Goal: Information Seeking & Learning: Check status

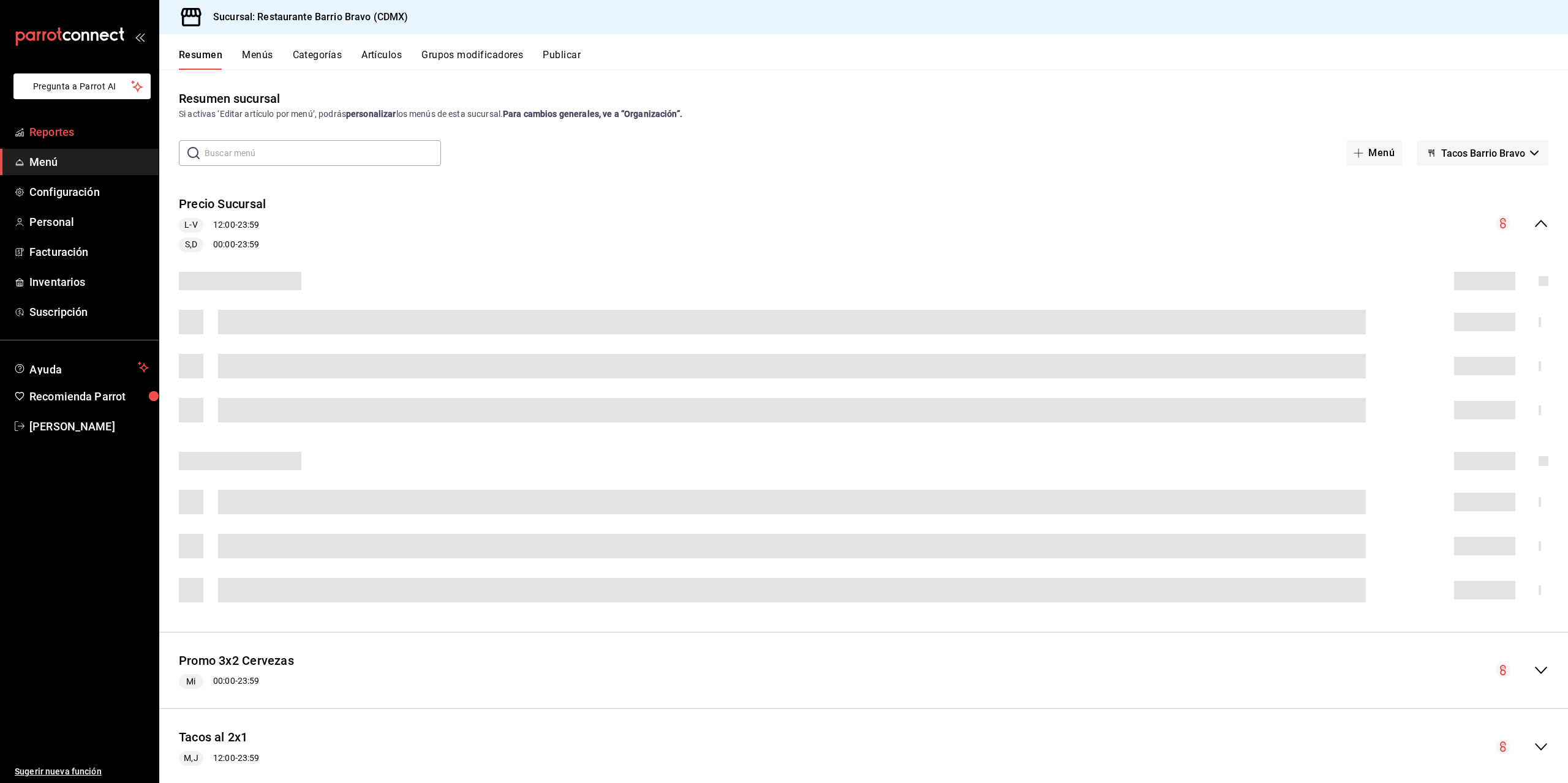
click at [84, 129] on span "Reportes" at bounding box center [89, 132] width 120 height 17
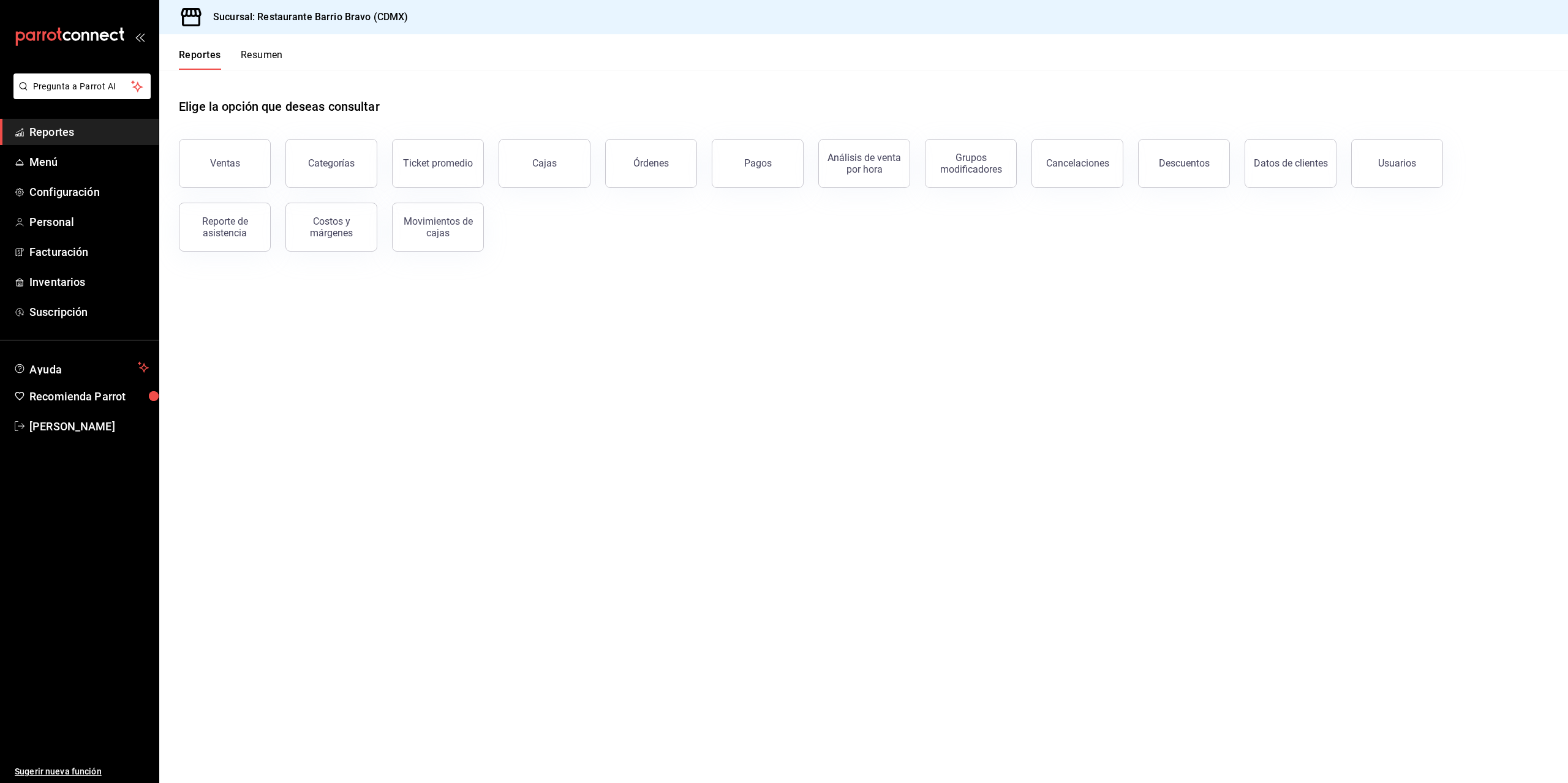
click at [249, 66] on button "Resumen" at bounding box center [262, 60] width 42 height 21
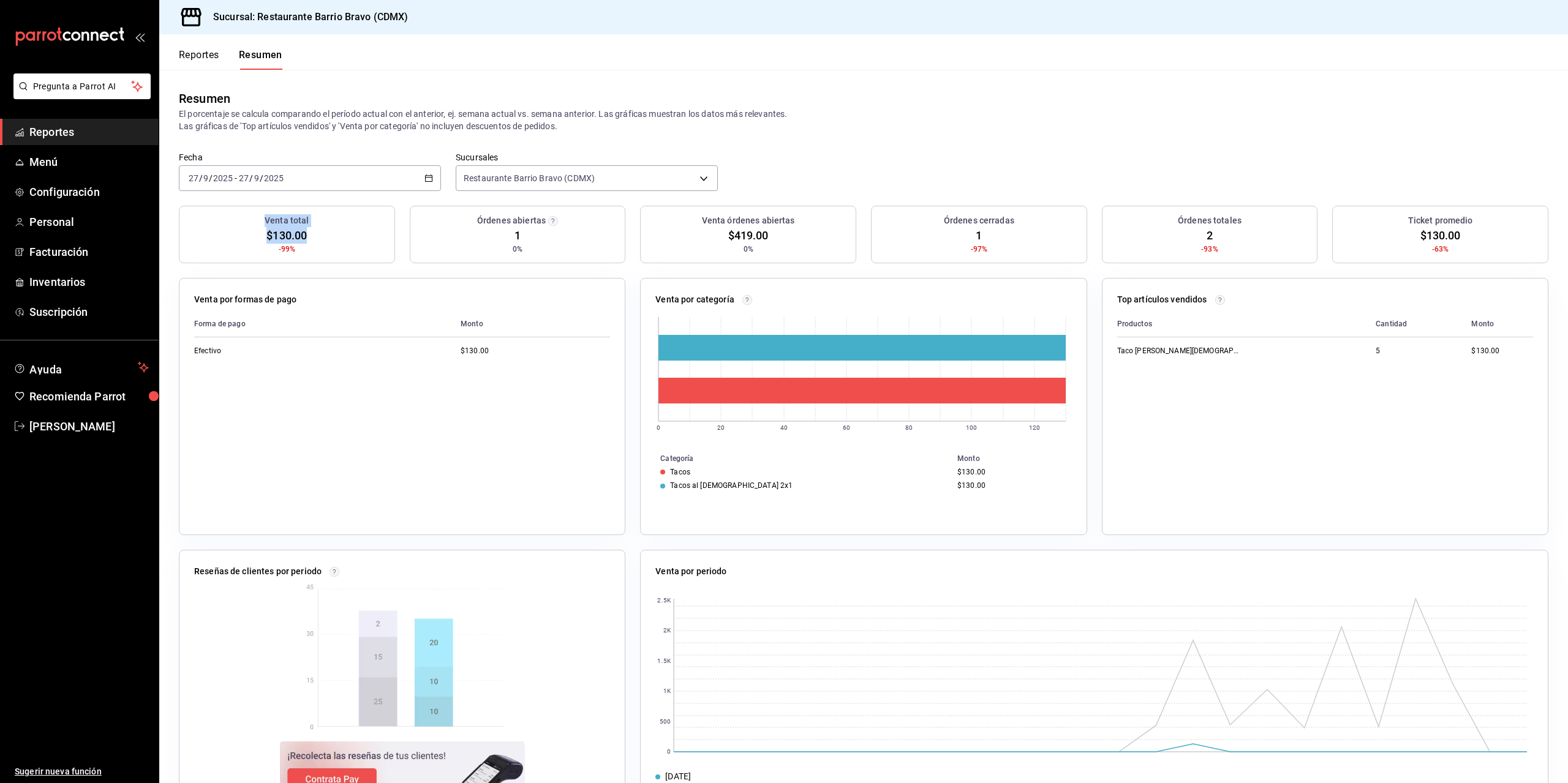
drag, startPoint x: 263, startPoint y: 226, endPoint x: 316, endPoint y: 242, distance: 55.4
click at [316, 242] on div "Venta total $130.00 -99%" at bounding box center [287, 234] width 216 height 58
click at [309, 249] on div "Venta total $130.00 -99%" at bounding box center [287, 234] width 216 height 58
click at [292, 253] on span "-99%" at bounding box center [287, 249] width 17 height 11
drag, startPoint x: 297, startPoint y: 250, endPoint x: 265, endPoint y: 225, distance: 40.6
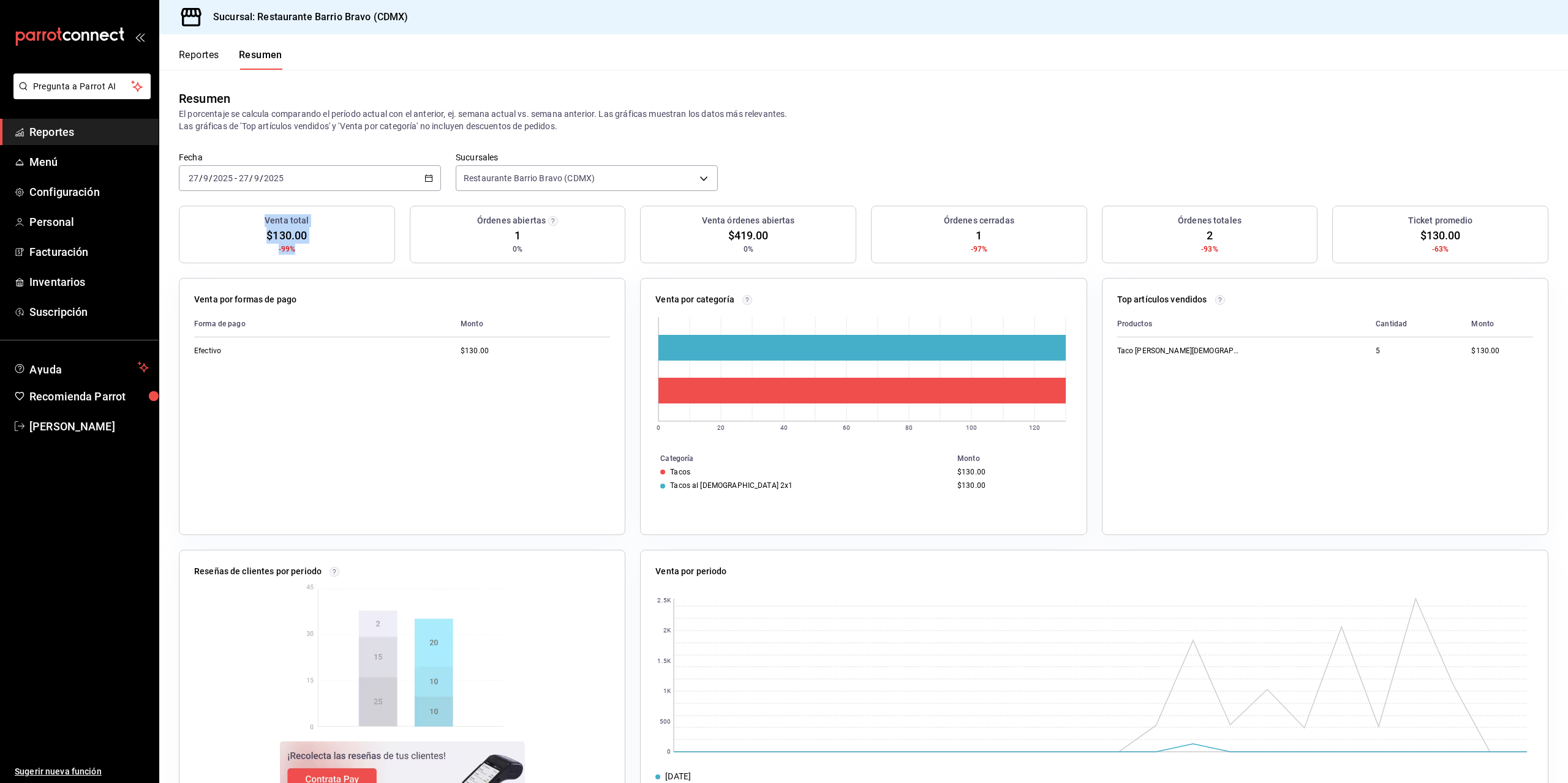
click at [265, 225] on div "Venta total $130.00 -99%" at bounding box center [287, 234] width 216 height 58
click at [264, 225] on div "Venta total" at bounding box center [287, 220] width 205 height 13
drag, startPoint x: 263, startPoint y: 225, endPoint x: 295, endPoint y: 246, distance: 38.3
click at [295, 246] on div "Venta total $130.00 -99%" at bounding box center [287, 234] width 216 height 58
click at [295, 247] on div "Venta total $130.00 -99%" at bounding box center [287, 234] width 216 height 58
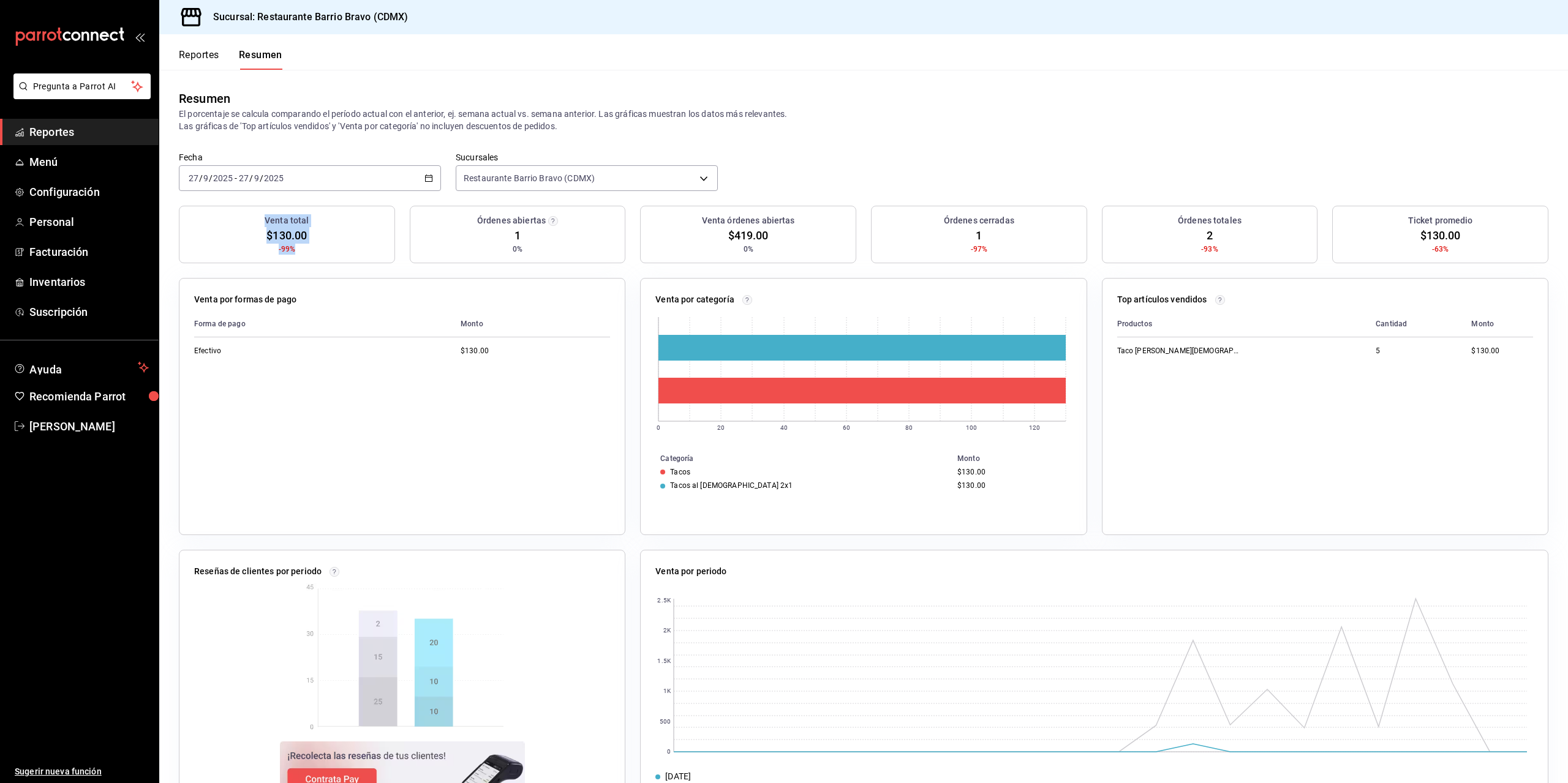
drag, startPoint x: 258, startPoint y: 224, endPoint x: 301, endPoint y: 252, distance: 51.3
click at [301, 252] on div "Venta total $130.00 -99%" at bounding box center [287, 234] width 216 height 58
click at [301, 252] on div "Venta total $130.00 -99%" at bounding box center [287, 234] width 216 height 58
drag, startPoint x: 265, startPoint y: 222, endPoint x: 304, endPoint y: 254, distance: 50.4
click at [304, 254] on div "Venta total $130.00 -99%" at bounding box center [287, 234] width 216 height 58
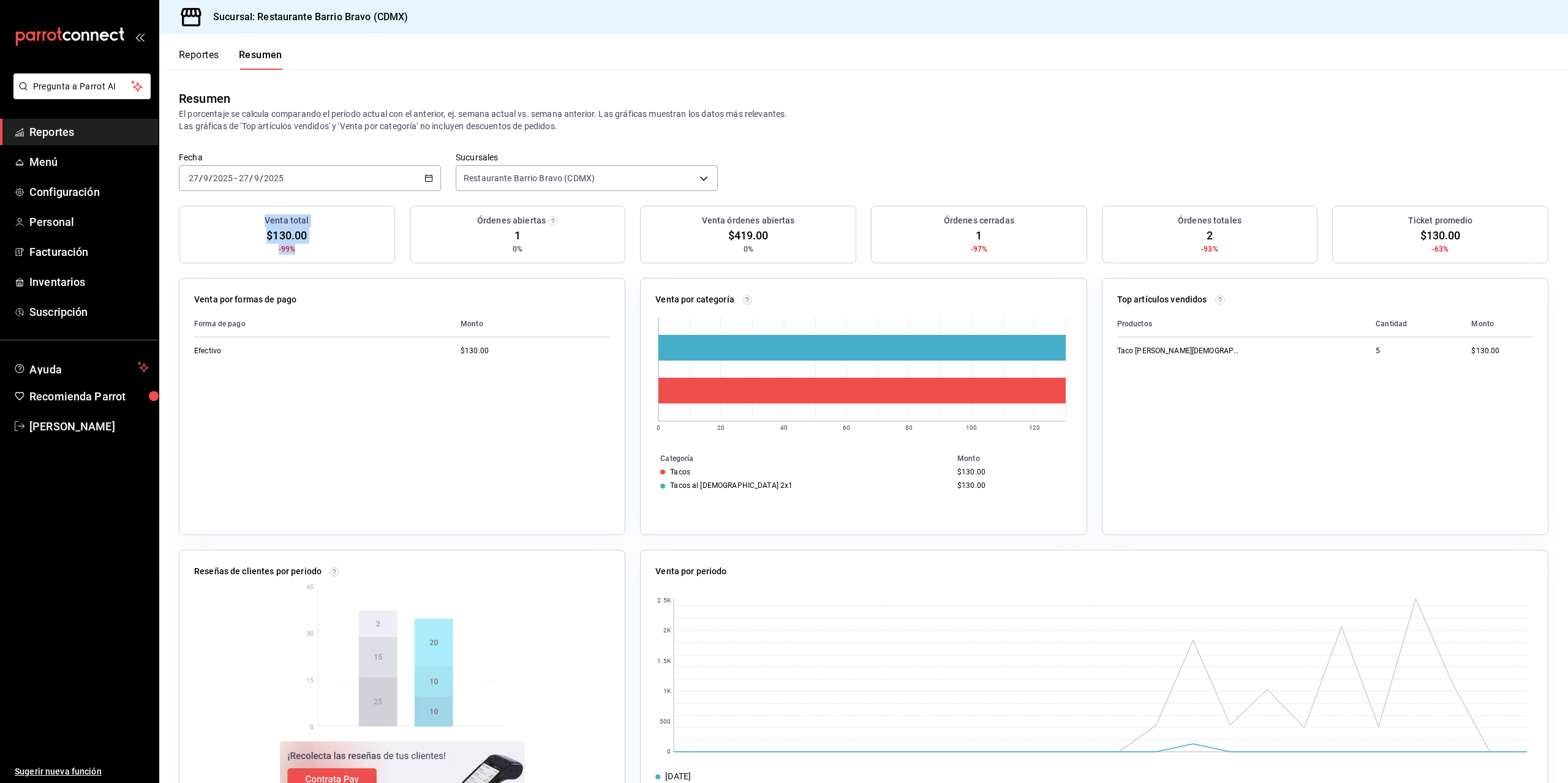
click at [304, 254] on div "Venta total $130.00 -99%" at bounding box center [287, 234] width 216 height 58
drag, startPoint x: 265, startPoint y: 217, endPoint x: 314, endPoint y: 243, distance: 55.5
click at [311, 239] on div "Venta total $130.00 -99%" at bounding box center [287, 234] width 216 height 58
click at [315, 245] on div "Venta total $130.00 -99%" at bounding box center [287, 234] width 216 height 58
drag, startPoint x: 306, startPoint y: 248, endPoint x: 262, endPoint y: 223, distance: 50.6
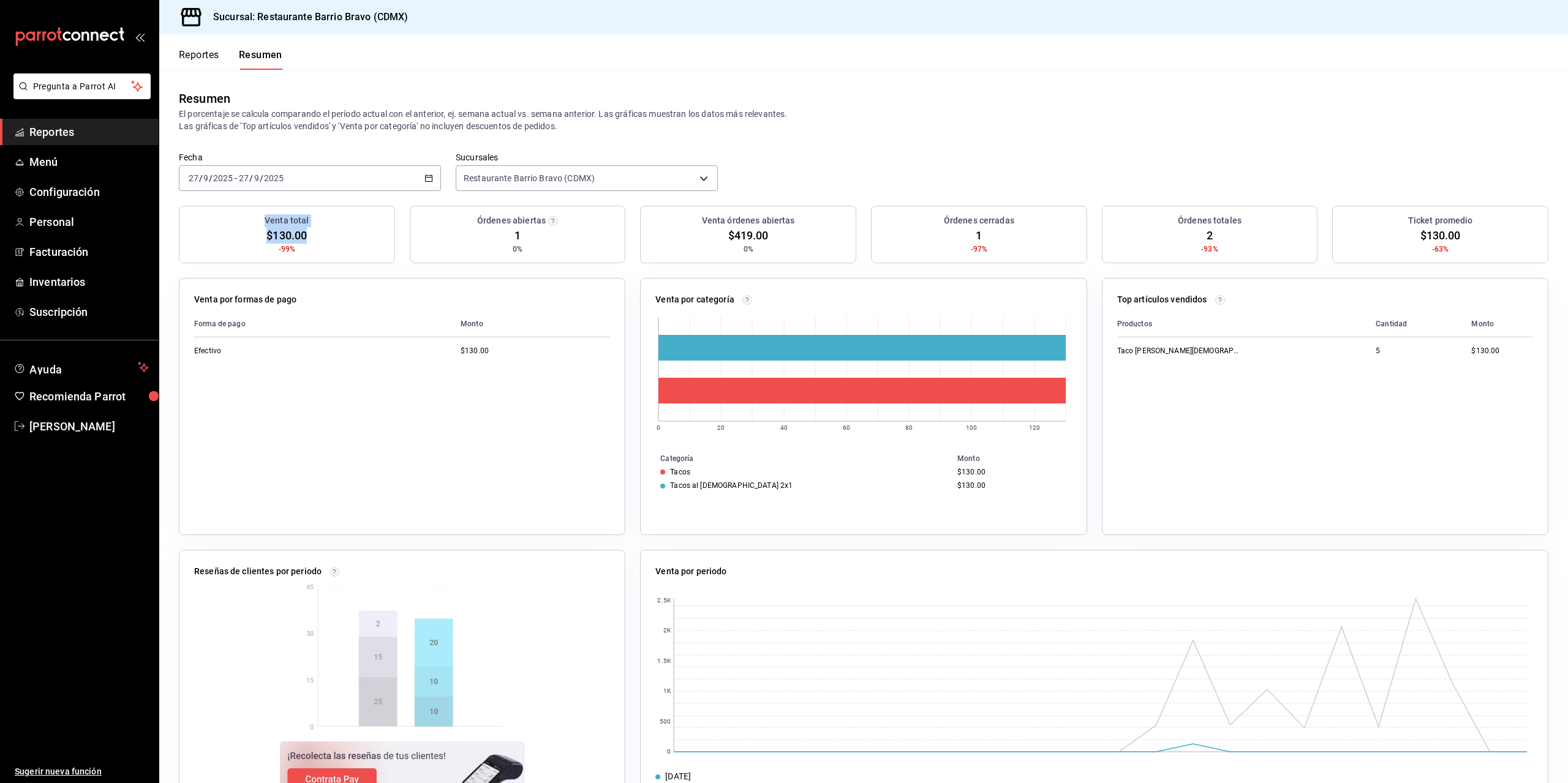
click at [262, 223] on div "Venta total $130.00 -99%" at bounding box center [287, 234] width 216 height 58
click at [262, 223] on div "Venta total" at bounding box center [287, 220] width 205 height 13
drag, startPoint x: 263, startPoint y: 222, endPoint x: 295, endPoint y: 252, distance: 43.9
click at [295, 252] on div "Venta total $130.00 -99%" at bounding box center [287, 234] width 216 height 58
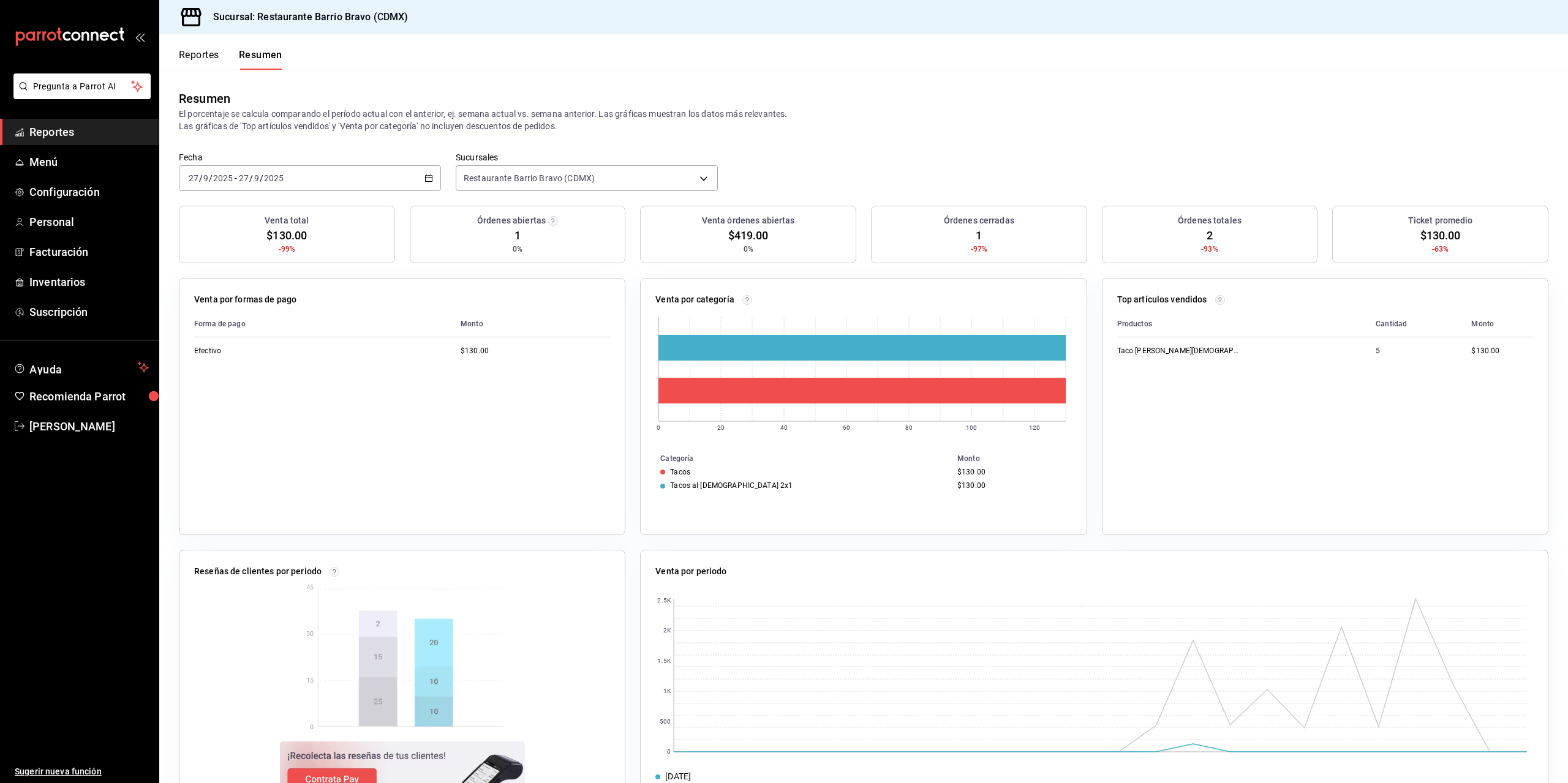
click at [97, 524] on ul "Sugerir nueva función" at bounding box center [79, 611] width 158 height 344
drag, startPoint x: 255, startPoint y: 231, endPoint x: 256, endPoint y: 215, distance: 16.0
click at [254, 226] on div "Venta total $130.00 -99%" at bounding box center [287, 234] width 216 height 58
drag, startPoint x: 256, startPoint y: 215, endPoint x: 298, endPoint y: 250, distance: 54.7
click at [298, 250] on div "Venta total $130.00 -99%" at bounding box center [287, 234] width 216 height 58
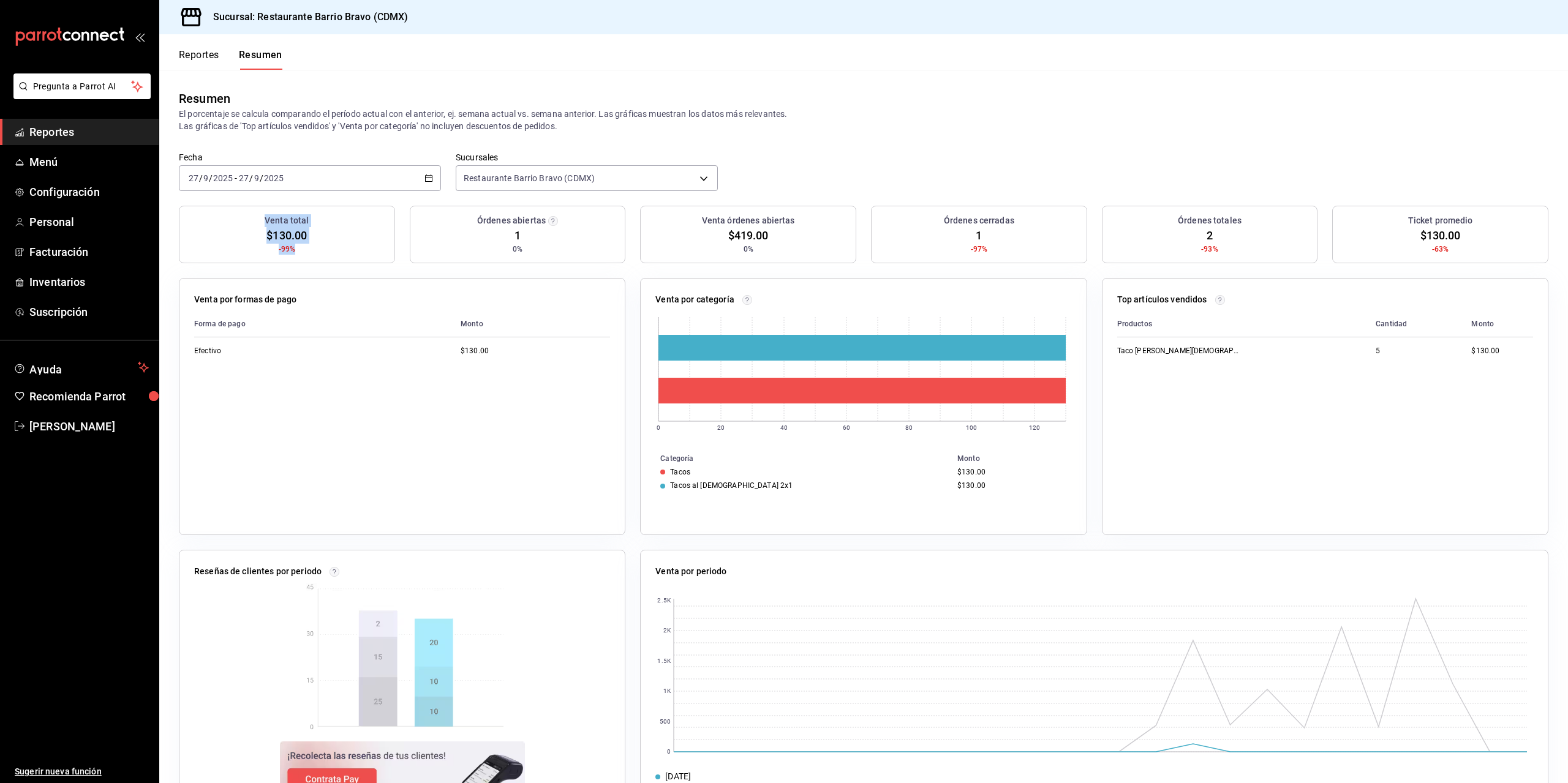
click at [298, 250] on div "Venta total $130.00 -99%" at bounding box center [287, 234] width 216 height 58
drag, startPoint x: 265, startPoint y: 222, endPoint x: 304, endPoint y: 253, distance: 49.8
click at [304, 253] on div "Venta total $130.00 -99%" at bounding box center [287, 234] width 216 height 58
click at [71, 39] on icon "mailbox folders" at bounding box center [70, 37] width 111 height 18
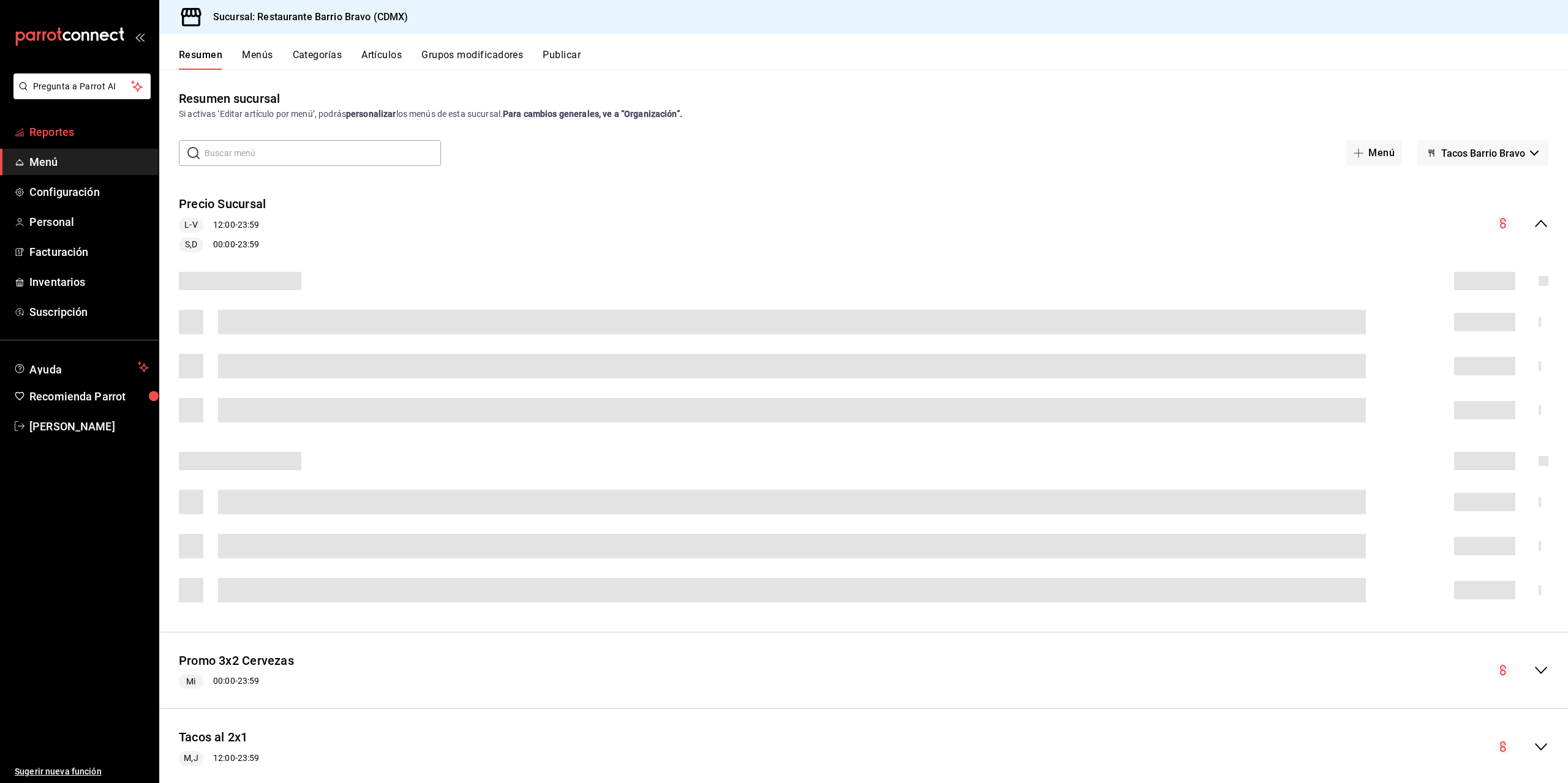
click at [76, 125] on span "Reportes" at bounding box center [89, 132] width 120 height 17
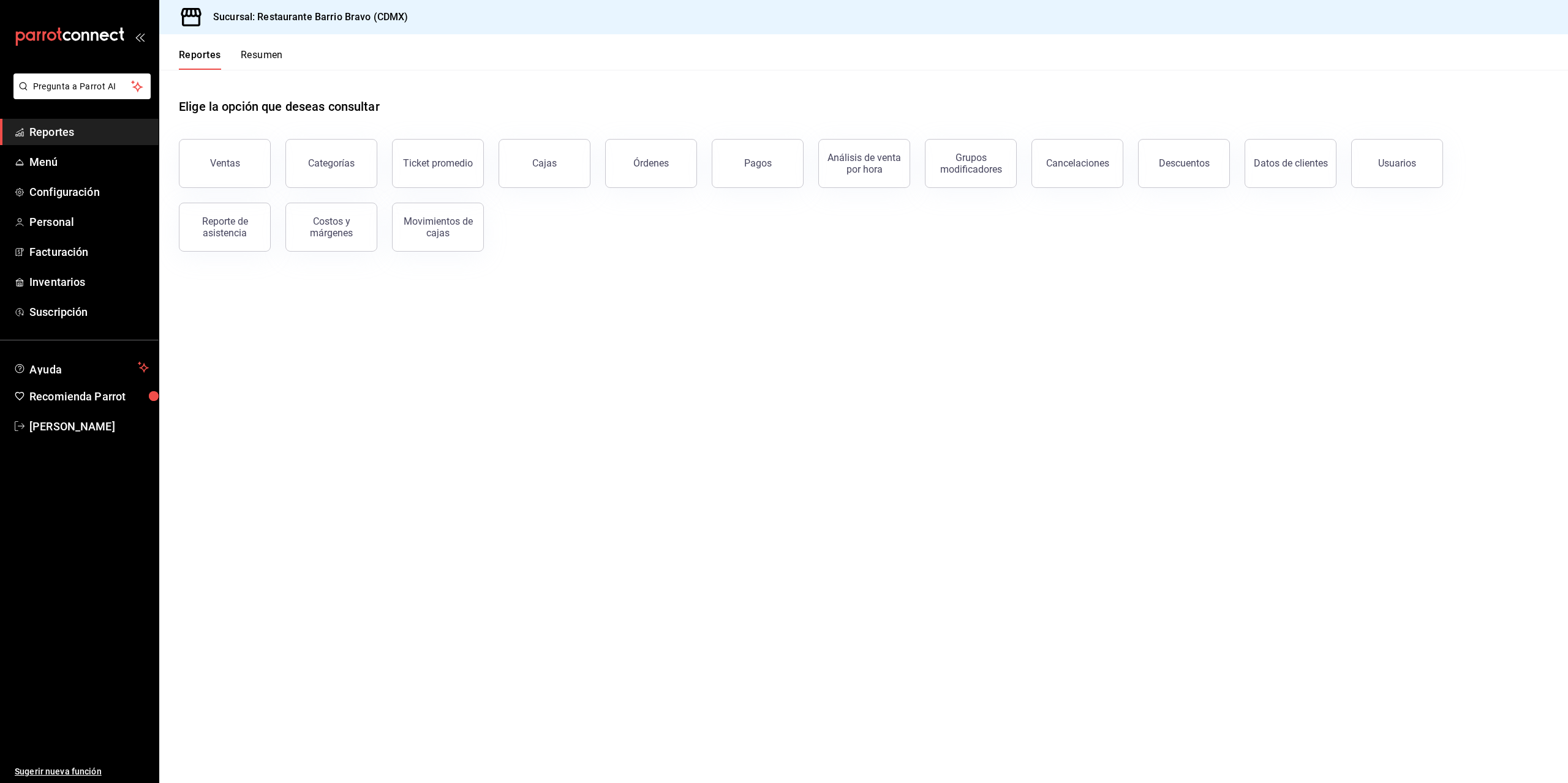
click at [268, 56] on button "Resumen" at bounding box center [262, 60] width 42 height 21
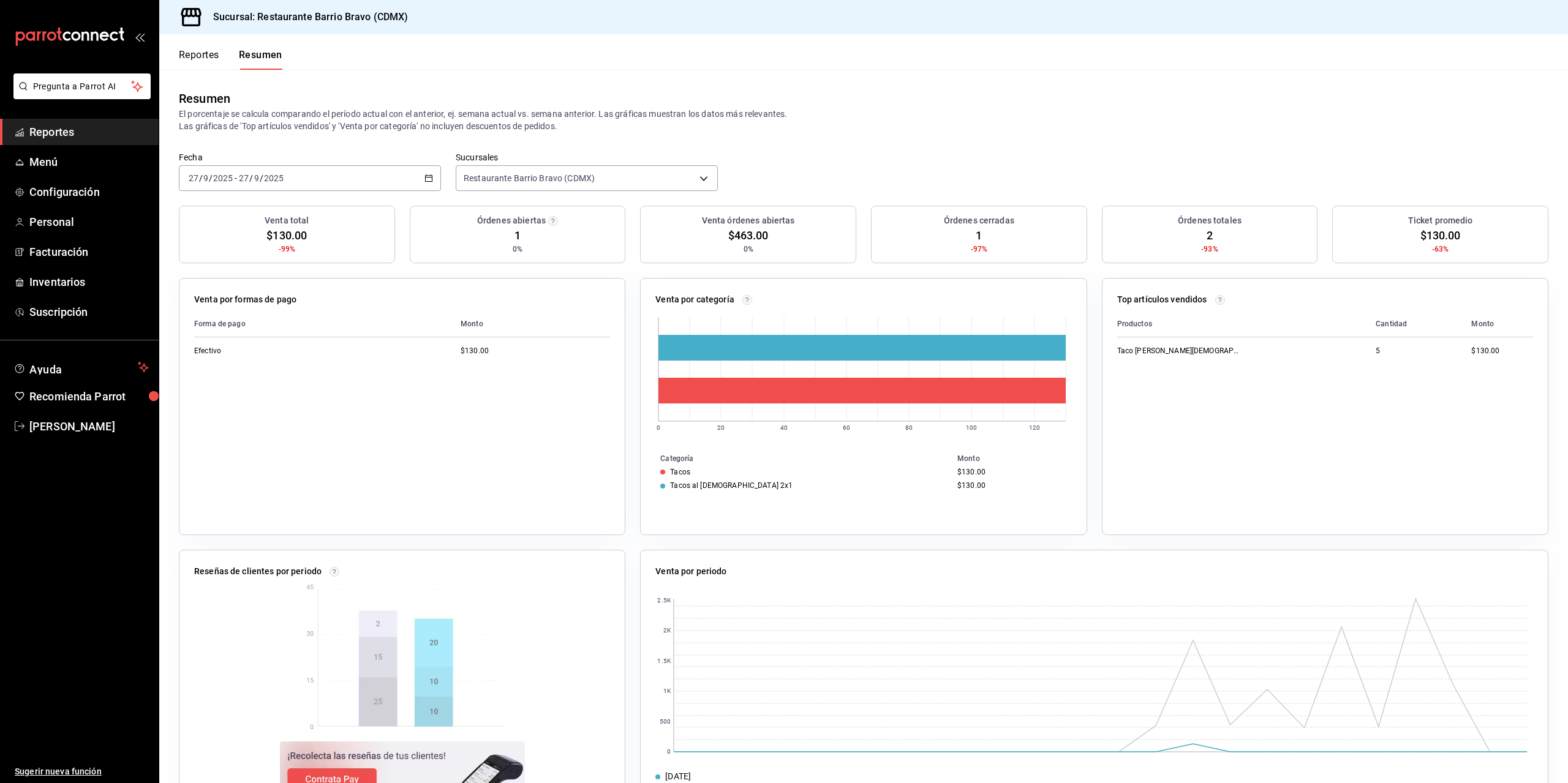
click at [429, 178] on icon "button" at bounding box center [429, 178] width 9 height 9
click at [259, 361] on li "Rango de fechas" at bounding box center [236, 353] width 115 height 28
click at [407, 343] on abbr "26" at bounding box center [406, 341] width 8 height 9
click at [406, 343] on abbr "26" at bounding box center [406, 341] width 8 height 9
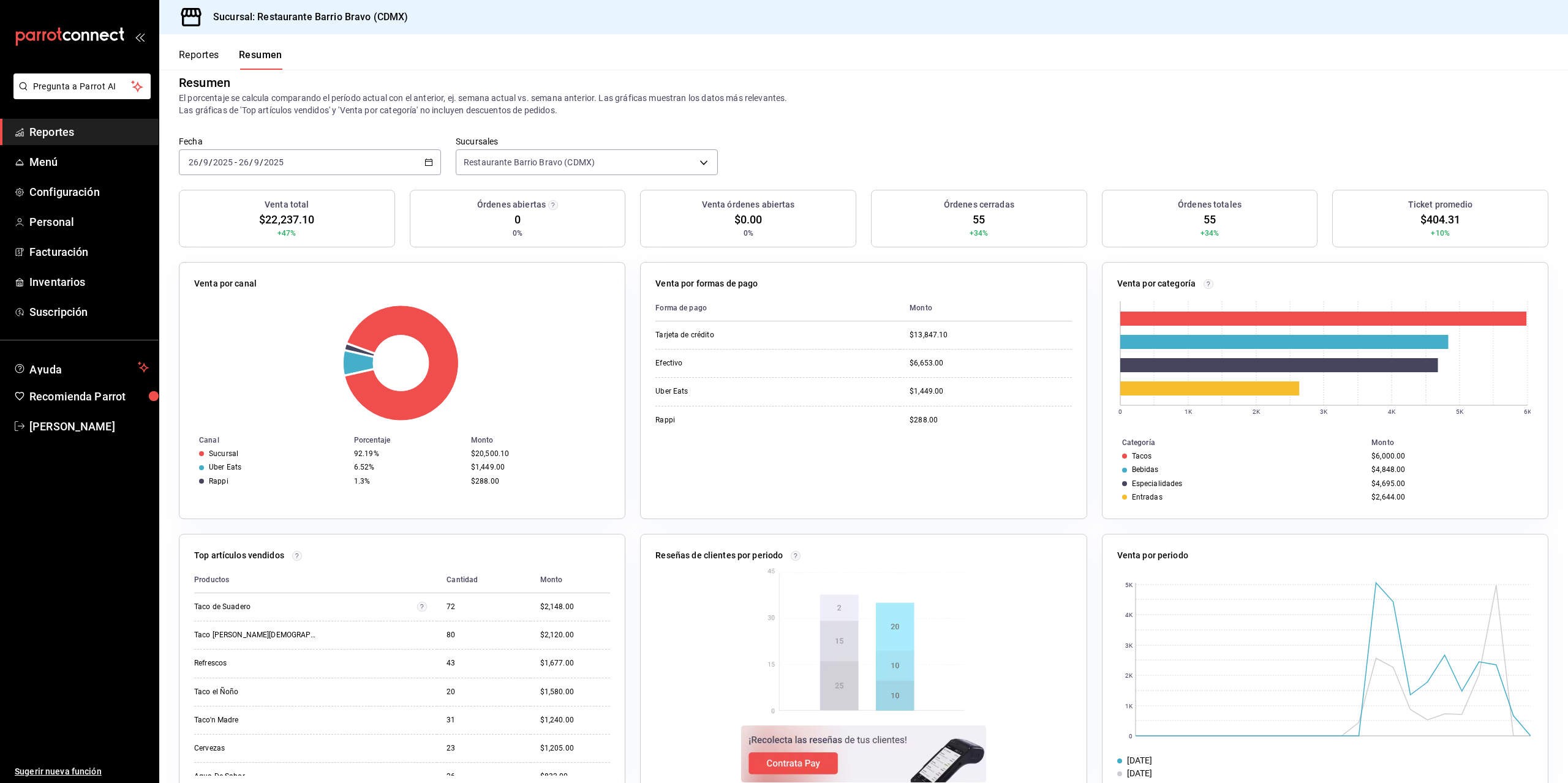
scroll to position [43, 0]
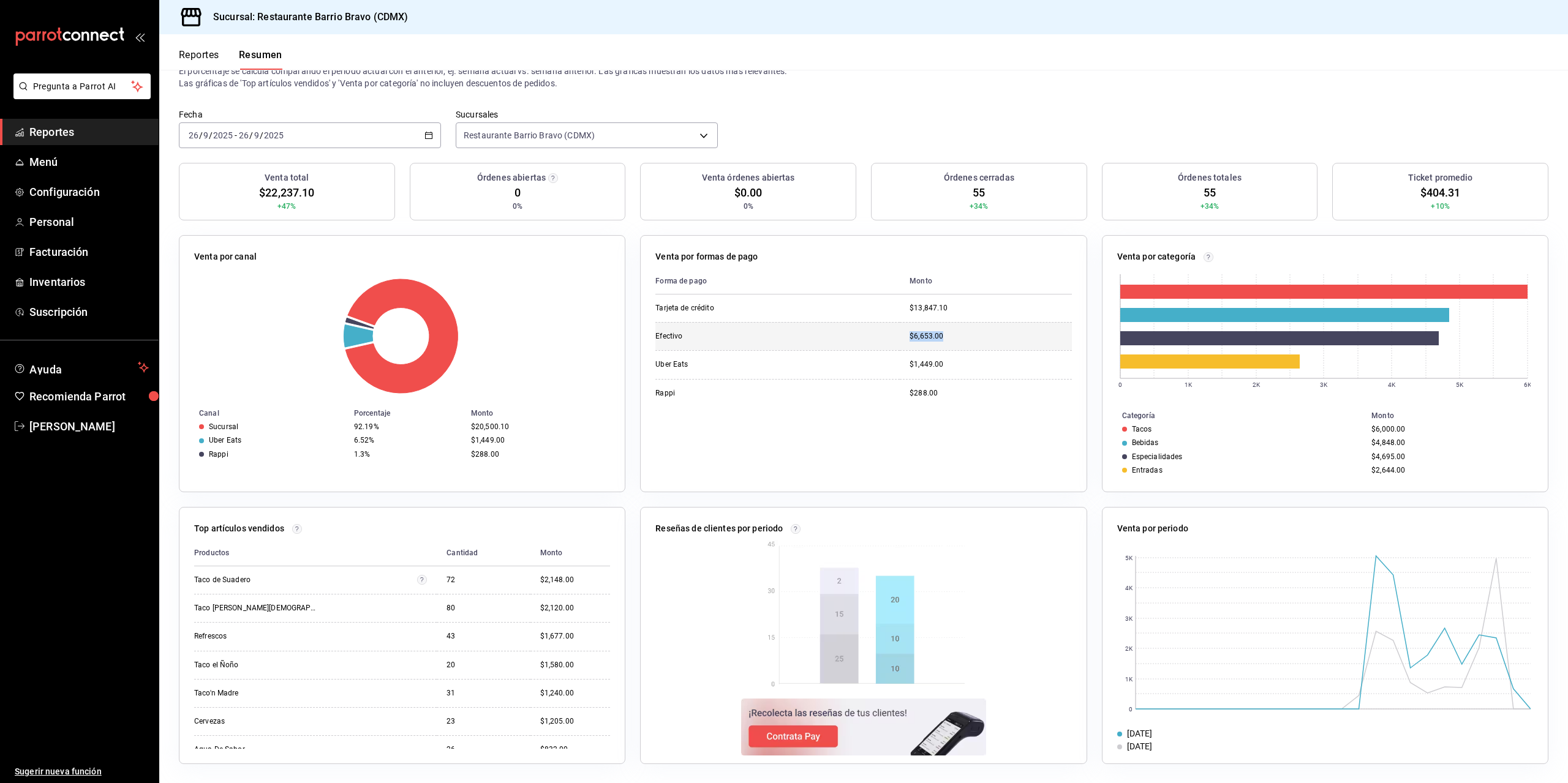
drag, startPoint x: 907, startPoint y: 341, endPoint x: 961, endPoint y: 337, distance: 54.1
click at [961, 337] on td "$6,653.00" at bounding box center [986, 336] width 172 height 28
click at [961, 341] on div "$6,653.00" at bounding box center [990, 336] width 162 height 10
drag, startPoint x: 895, startPoint y: 335, endPoint x: 946, endPoint y: 393, distance: 77.2
click at [947, 392] on tbody "Tarjeta de crédito $13,847.10 Efectivo $6,653.00 Uber Eats $1,449.00 Rappi $288…" at bounding box center [863, 351] width 416 height 113
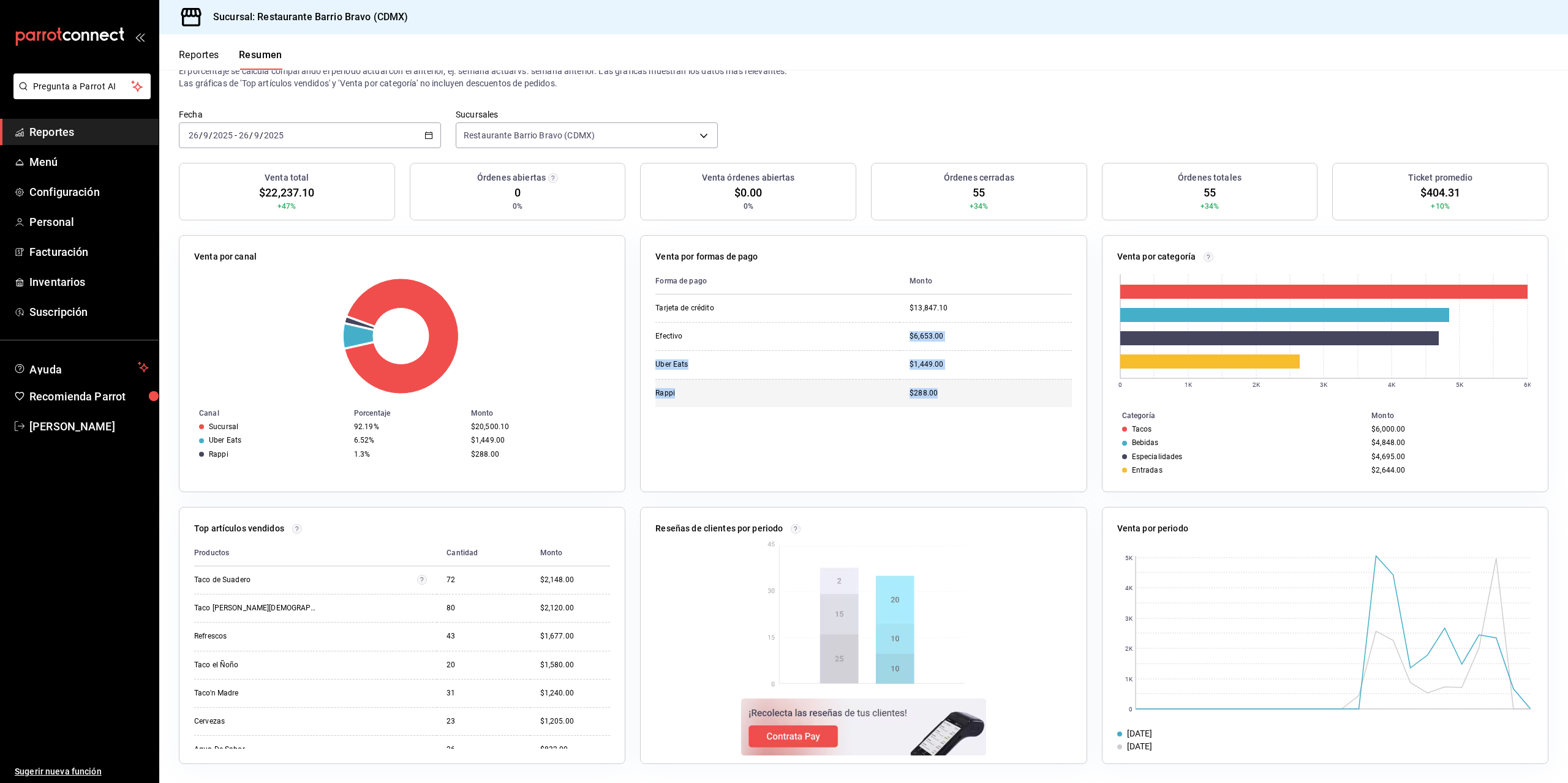
click at [945, 393] on div "$288.00" at bounding box center [990, 393] width 162 height 10
click at [900, 445] on div "Forma de pago Monto Tarjeta de crédito $13,847.10 Efectivo $6,653.00 Uber Eats …" at bounding box center [863, 372] width 416 height 209
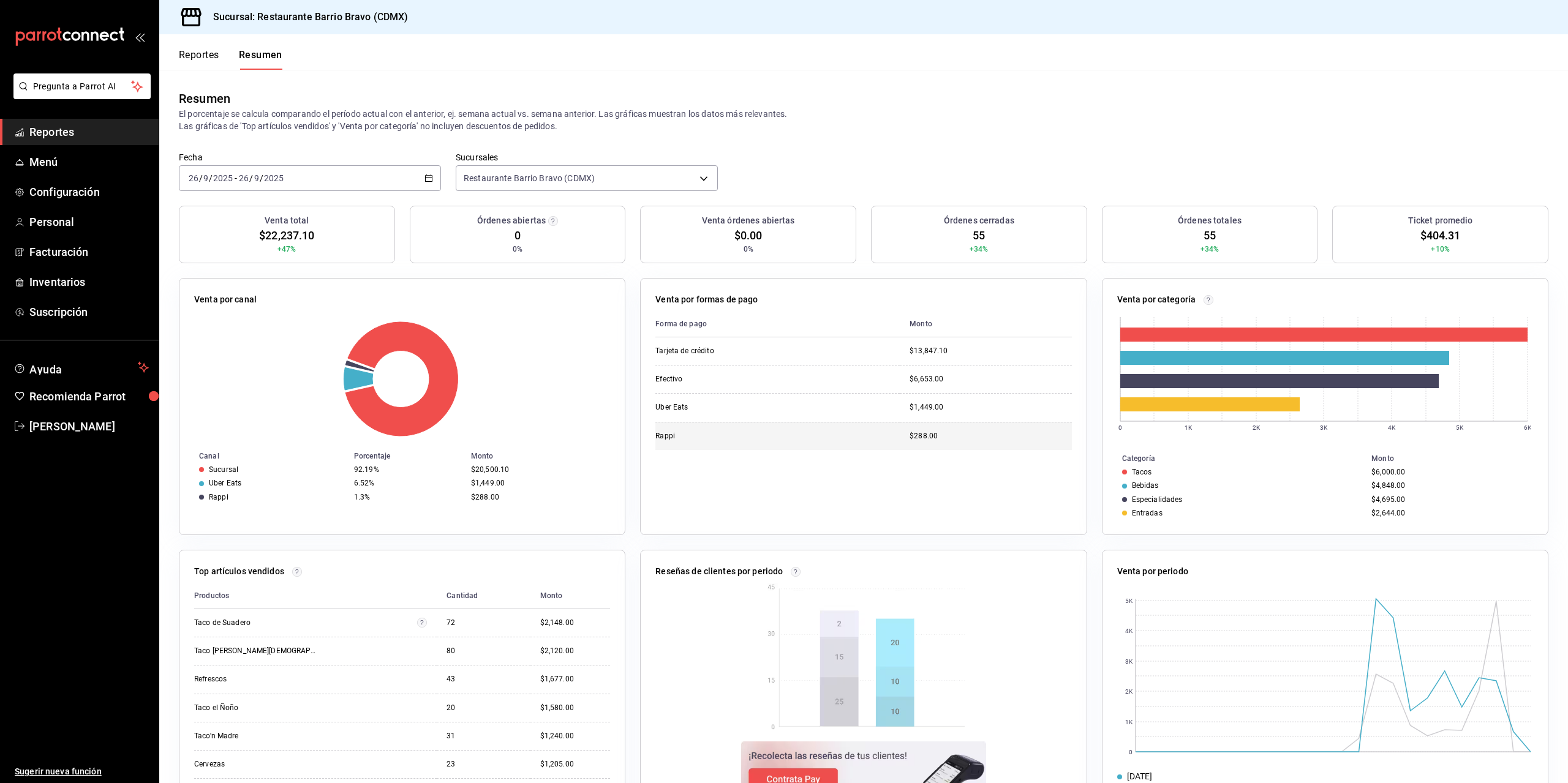
click at [697, 435] on div "Rappi" at bounding box center [716, 436] width 123 height 10
click at [655, 436] on div "Rappi" at bounding box center [716, 436] width 123 height 10
click at [688, 495] on div "Forma de pago Monto Tarjeta de crédito $13,847.10 Efectivo $6,653.00 Uber Eats …" at bounding box center [863, 415] width 416 height 209
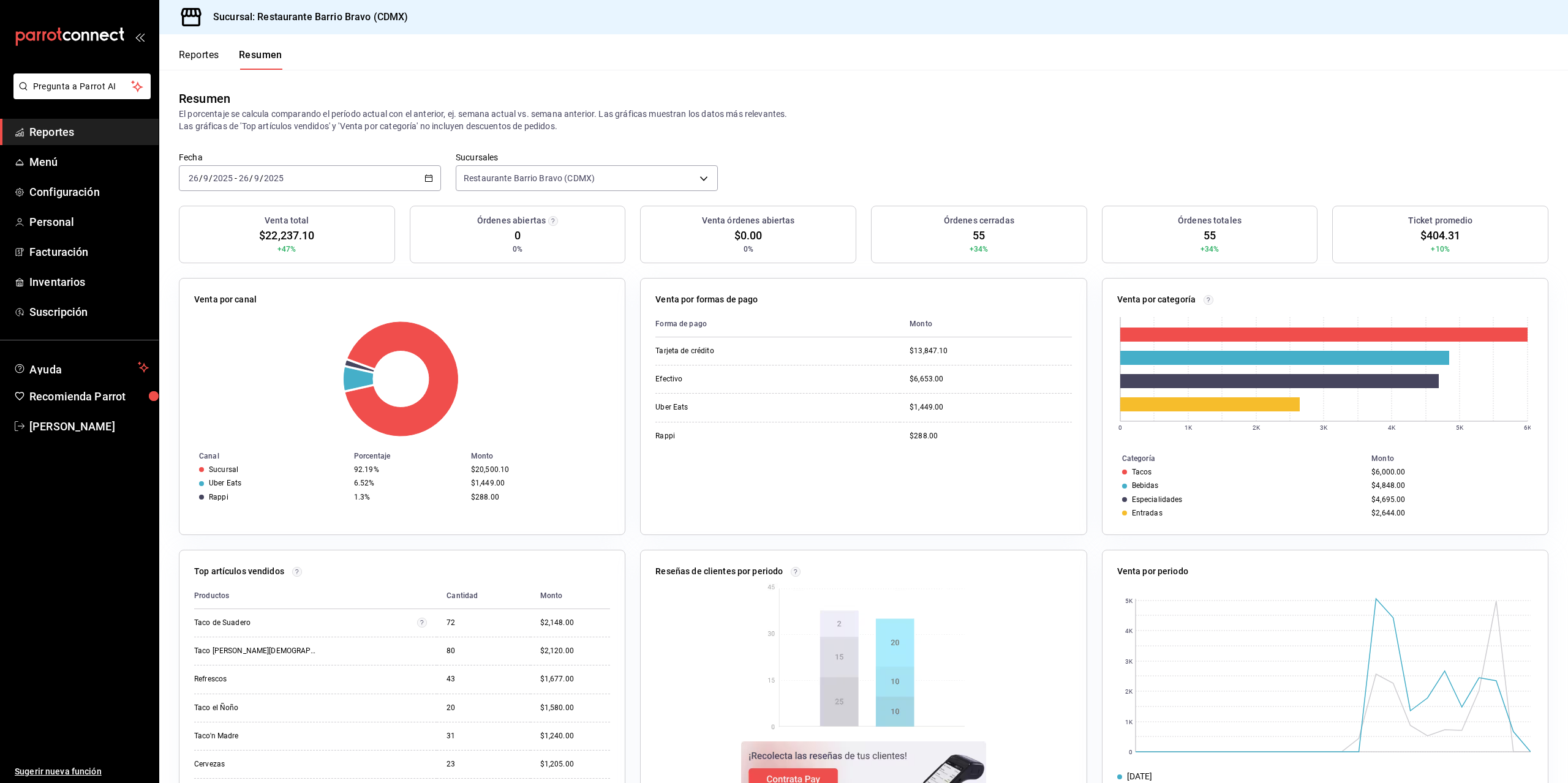
drag, startPoint x: 645, startPoint y: 319, endPoint x: 910, endPoint y: 498, distance: 319.8
click at [908, 497] on div "Venta por formas de pago Forma de pago Monto Tarjeta de crédito $13,847.10 Efec…" at bounding box center [863, 406] width 446 height 257
